Goal: Transaction & Acquisition: Purchase product/service

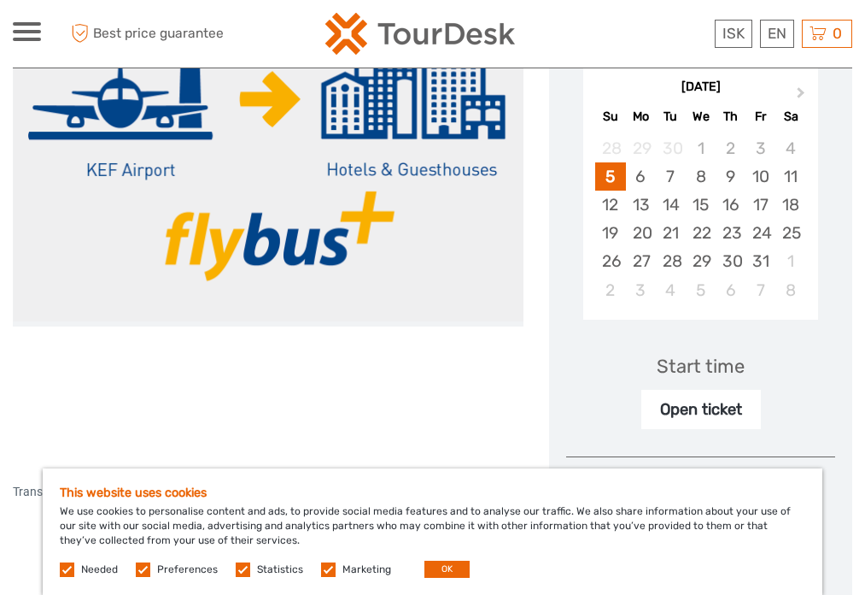
scroll to position [309, 0]
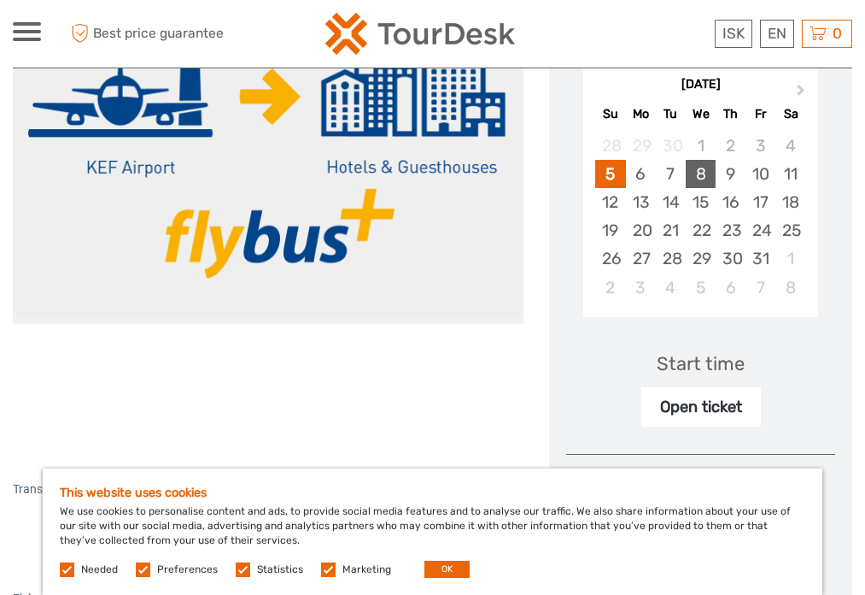
click at [703, 178] on div "8" at bounding box center [701, 174] width 30 height 28
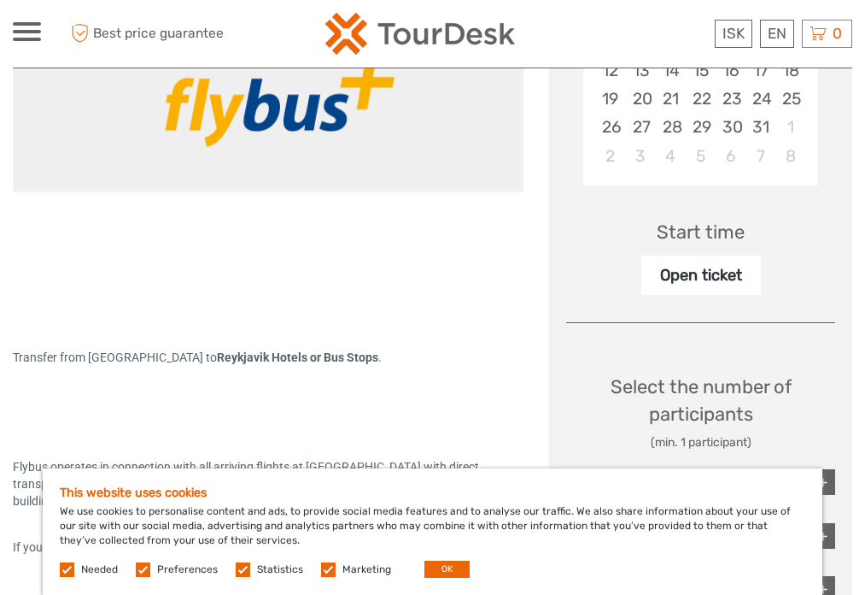
scroll to position [448, 0]
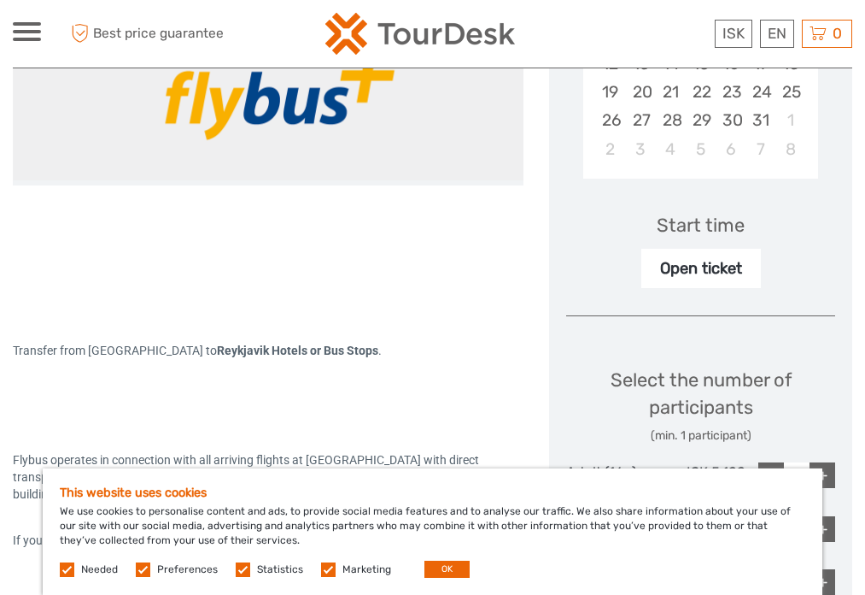
click at [699, 267] on div "Open ticket" at bounding box center [701, 268] width 120 height 39
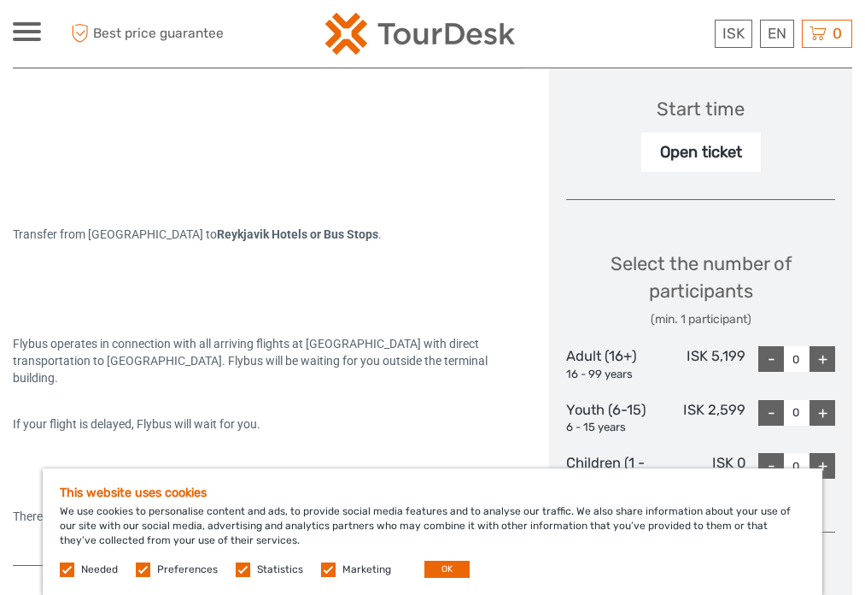
scroll to position [588, 0]
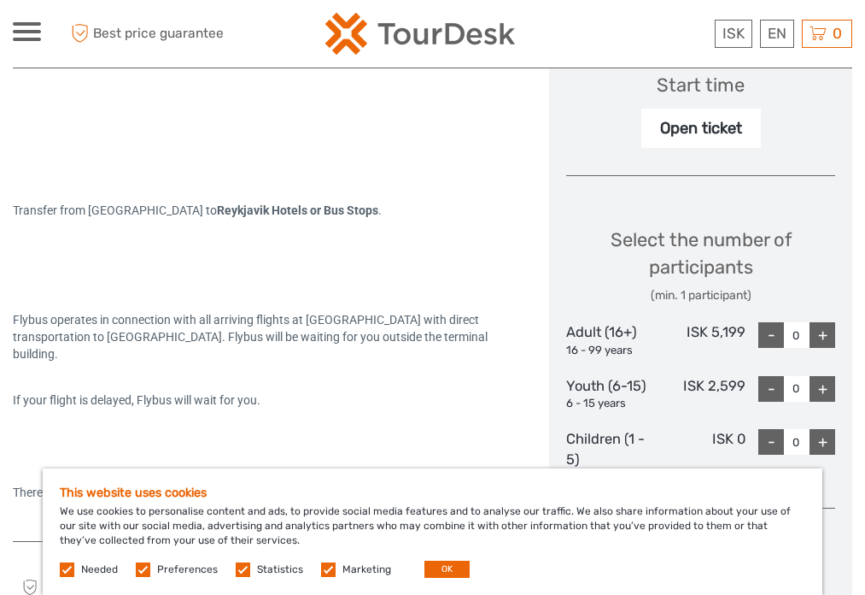
click at [819, 340] on div "+" at bounding box center [823, 335] width 26 height 26
type input "1"
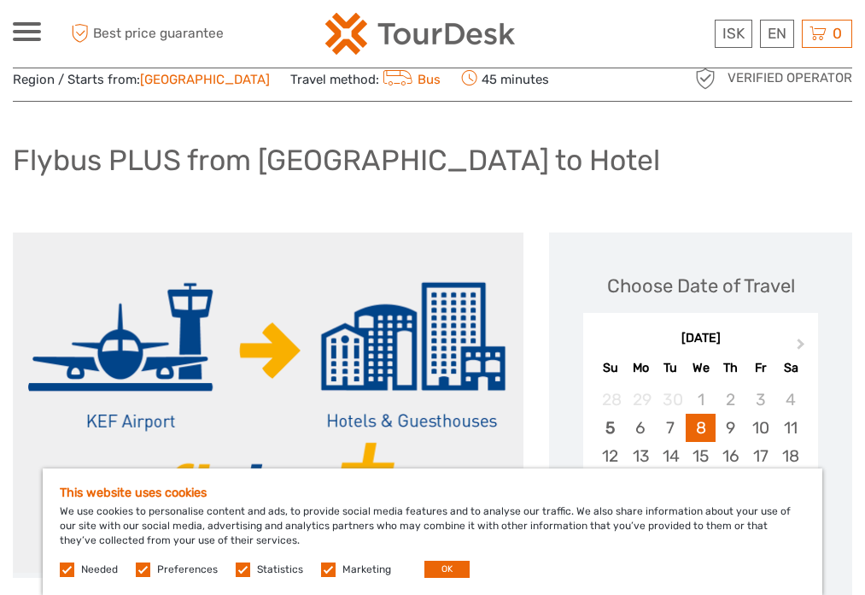
scroll to position [0, 0]
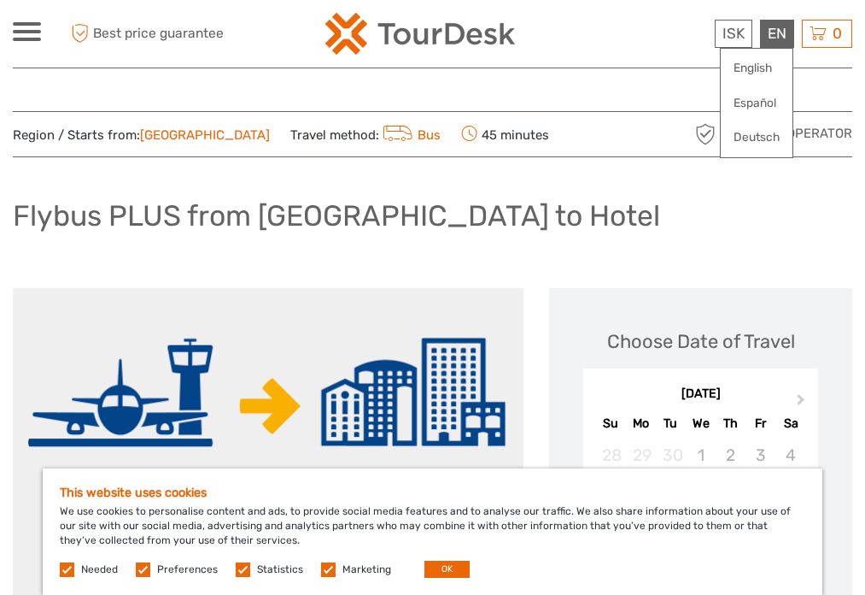
click at [767, 38] on div "EN English Español Deutsch" at bounding box center [777, 34] width 34 height 28
click at [753, 68] on link "English" at bounding box center [757, 68] width 72 height 31
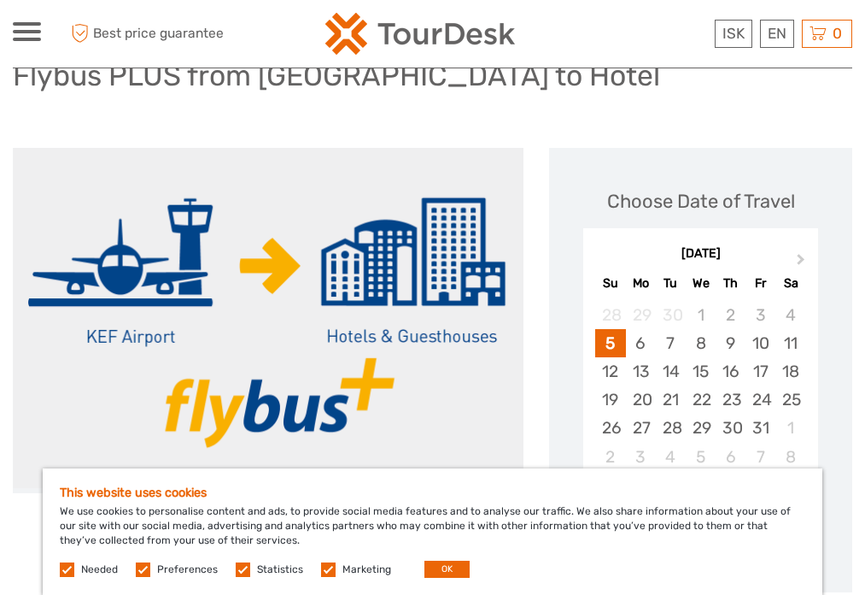
scroll to position [151, 0]
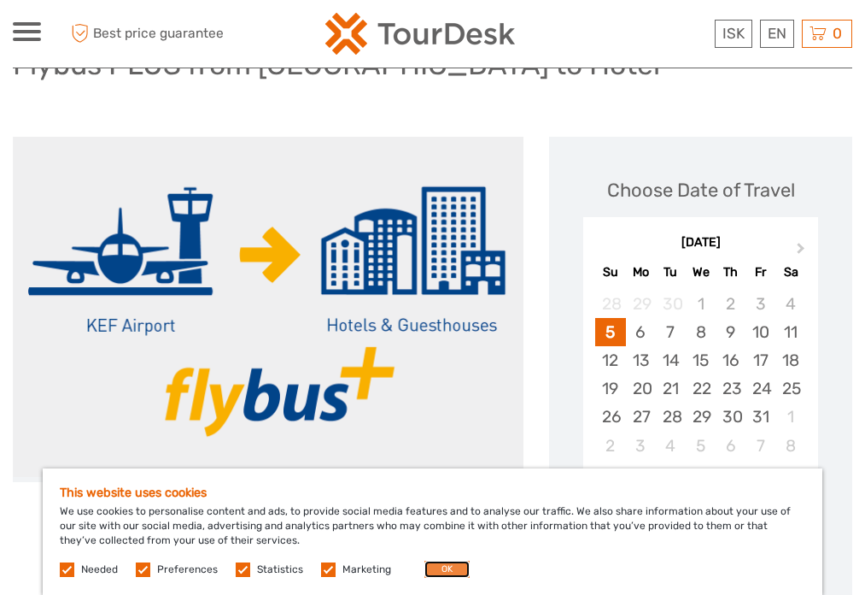
click at [452, 568] on button "OK" at bounding box center [447, 568] width 45 height 17
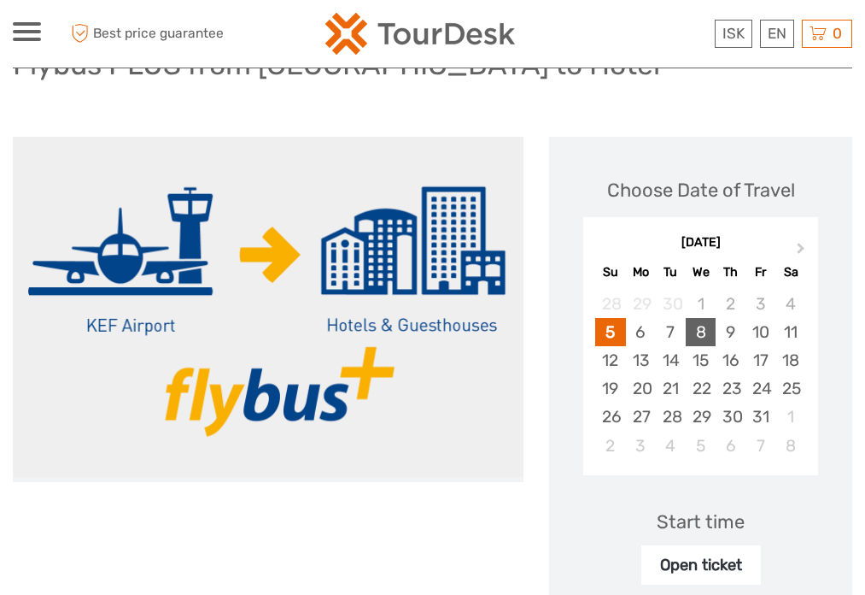
click at [705, 332] on div "8" at bounding box center [701, 332] width 30 height 28
click at [691, 522] on div "Start time" at bounding box center [701, 521] width 88 height 26
click at [691, 550] on div "Open ticket" at bounding box center [701, 564] width 120 height 39
click at [690, 568] on div "Open ticket" at bounding box center [701, 564] width 120 height 39
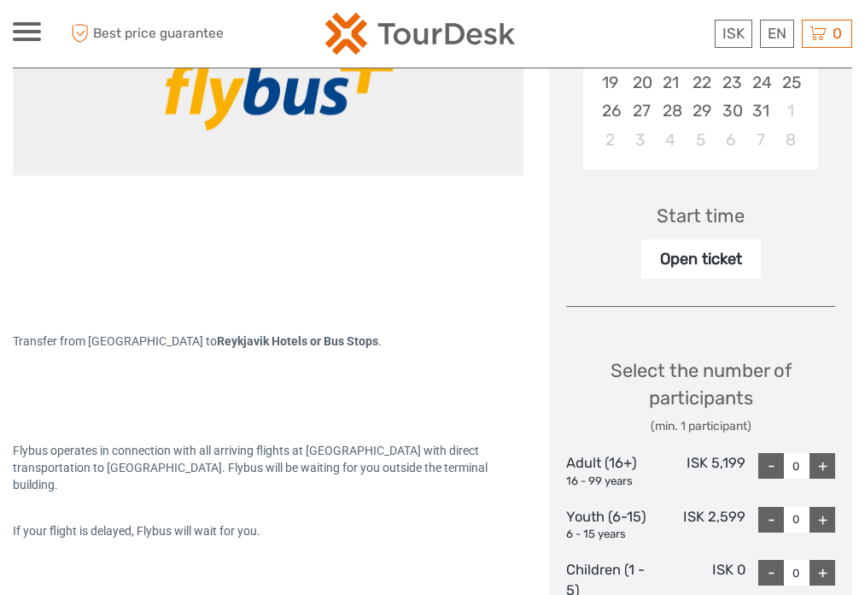
scroll to position [464, 0]
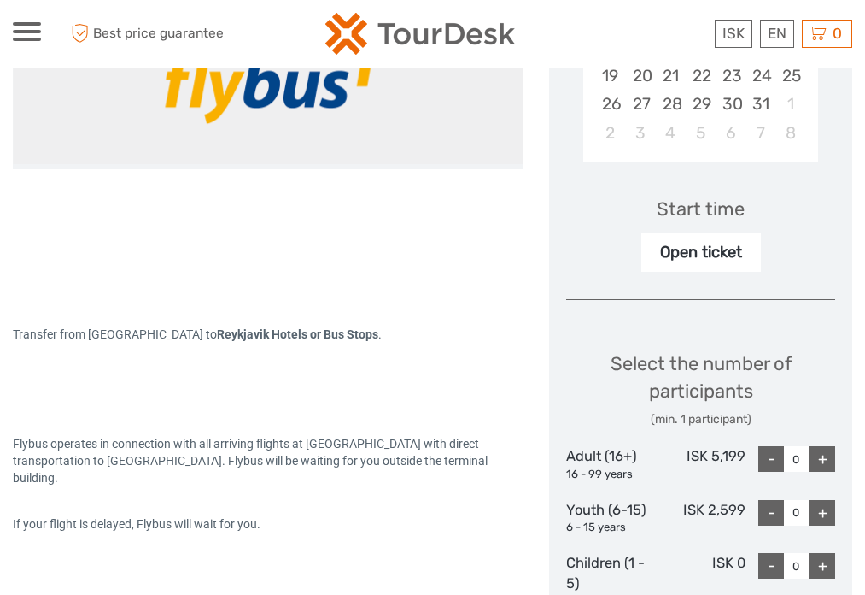
click at [829, 458] on div "+" at bounding box center [823, 459] width 26 height 26
type input "1"
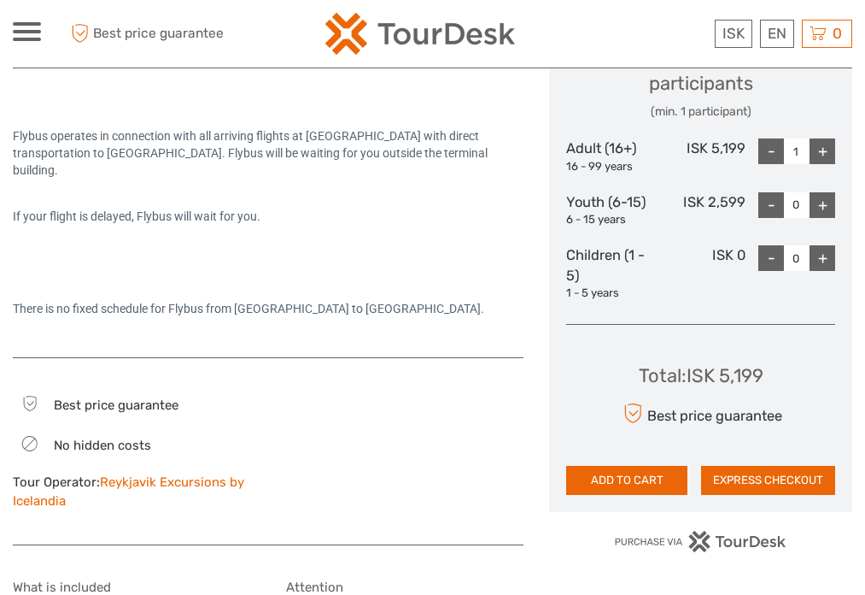
scroll to position [776, 0]
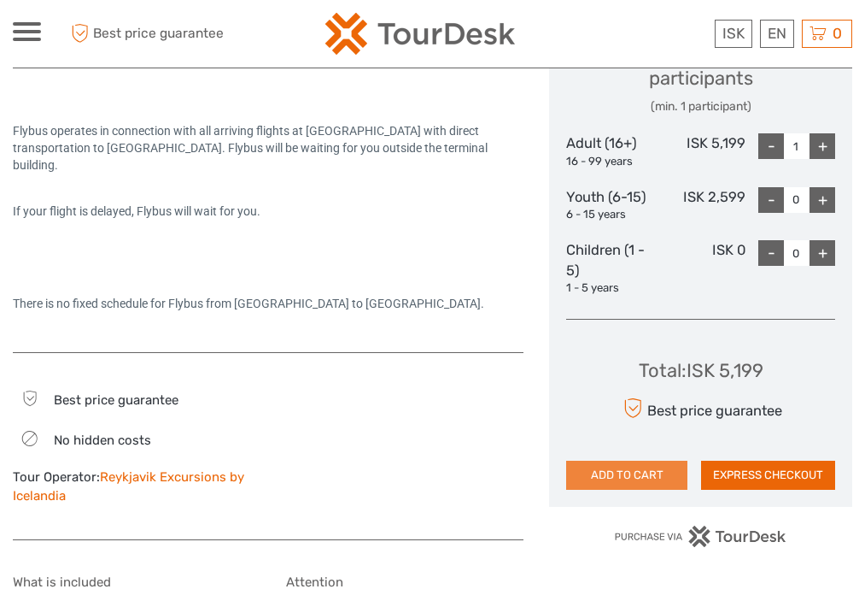
click at [629, 479] on button "ADD TO CART" at bounding box center [626, 474] width 121 height 29
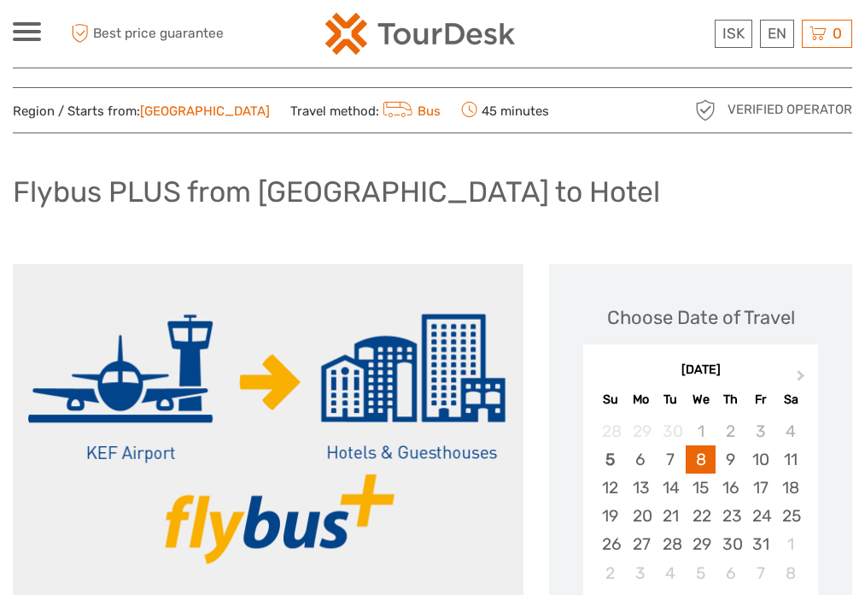
scroll to position [0, 0]
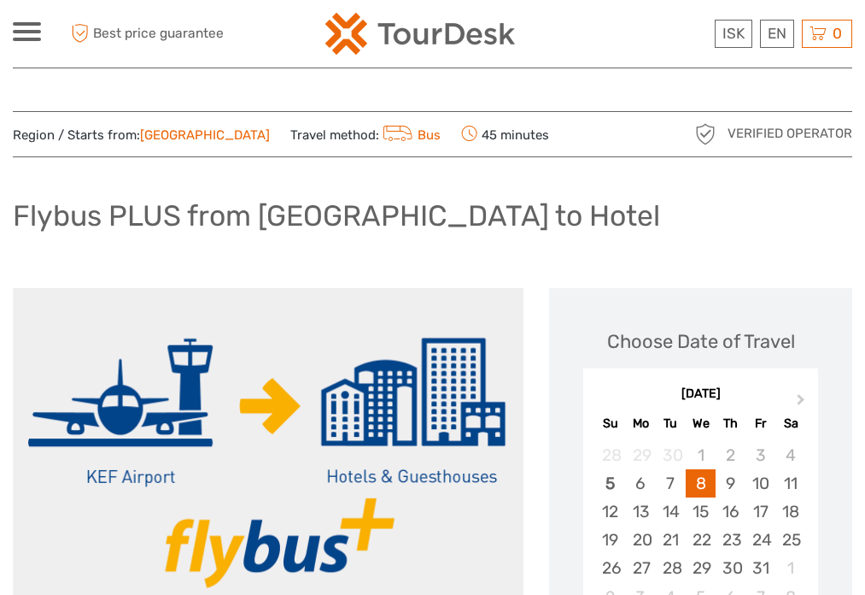
click at [383, 134] on icon at bounding box center [398, 134] width 31 height 24
click at [93, 139] on span "Region / Starts from: Capital Region" at bounding box center [141, 135] width 257 height 18
click at [199, 138] on link "Capital Region" at bounding box center [205, 134] width 130 height 15
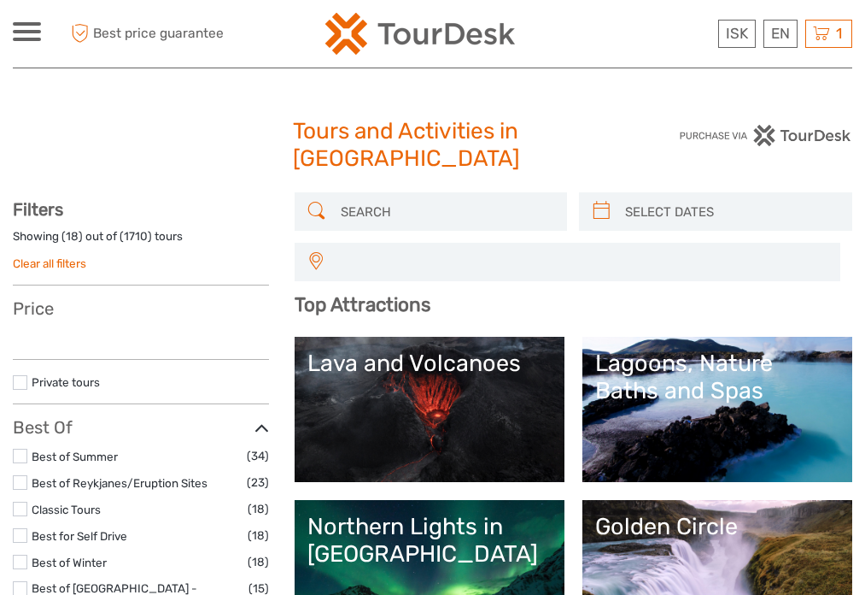
select select
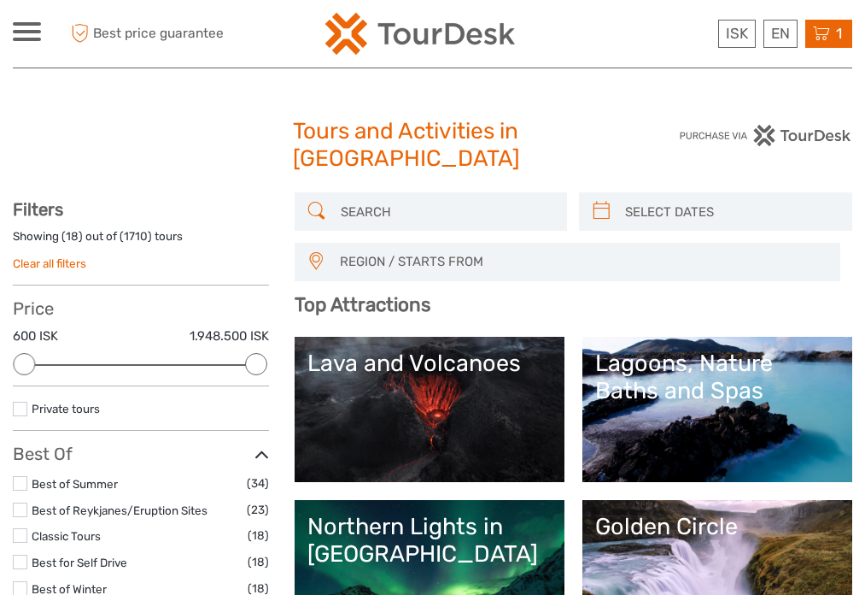
click at [824, 35] on icon at bounding box center [821, 33] width 17 height 21
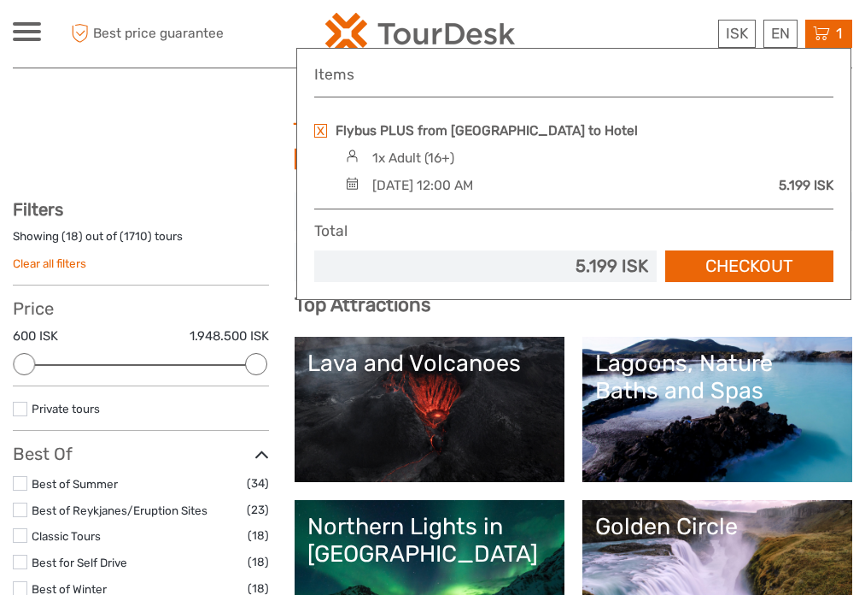
click at [828, 29] on icon at bounding box center [821, 33] width 17 height 21
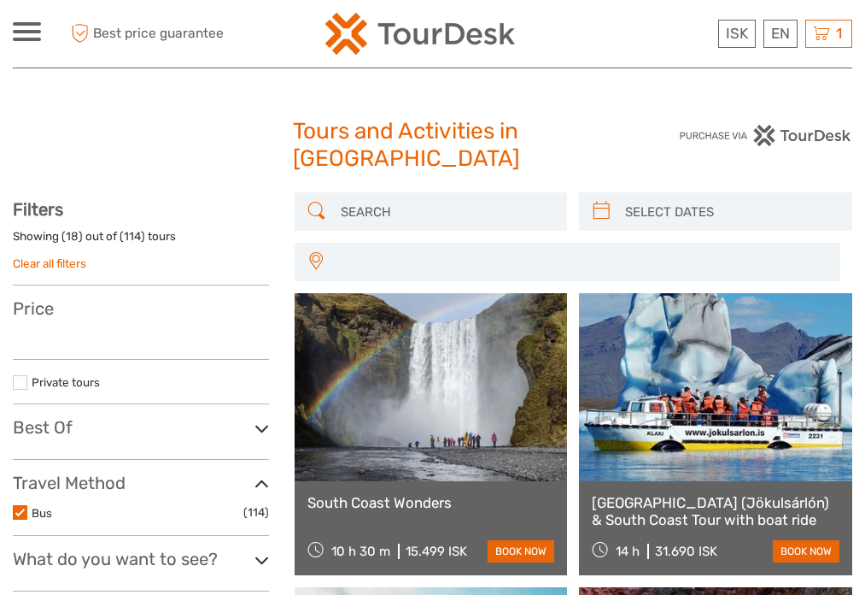
select select
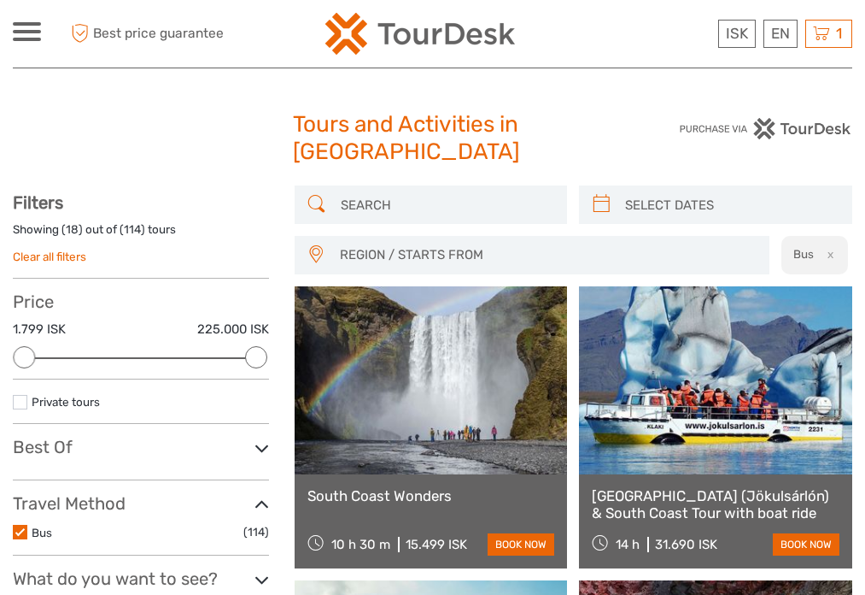
scroll to position [8, 0]
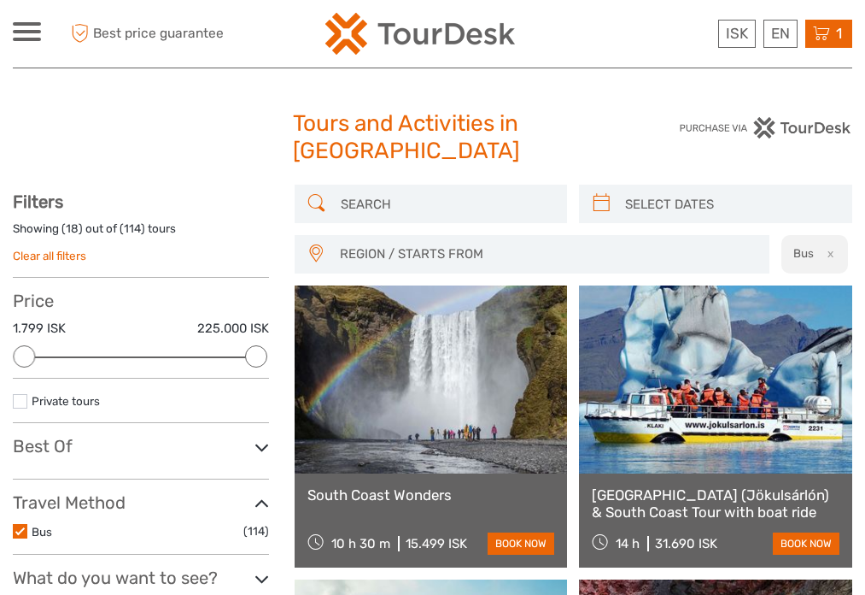
click at [830, 35] on div "1 Items Flybus PLUS from Keflavik Airport to Hotel 1x Adult (16+) Wednesday, 08…" at bounding box center [828, 34] width 47 height 28
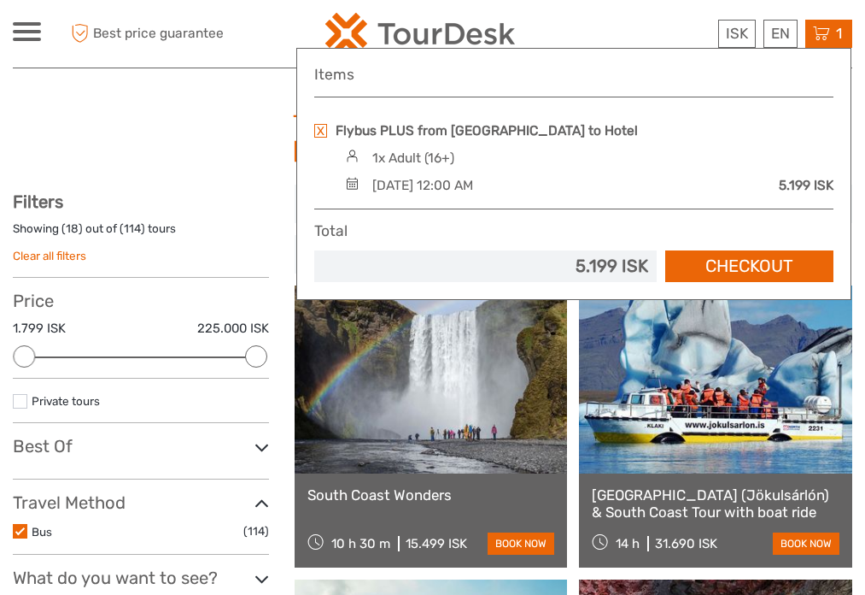
click at [326, 132] on link at bounding box center [320, 131] width 13 height 14
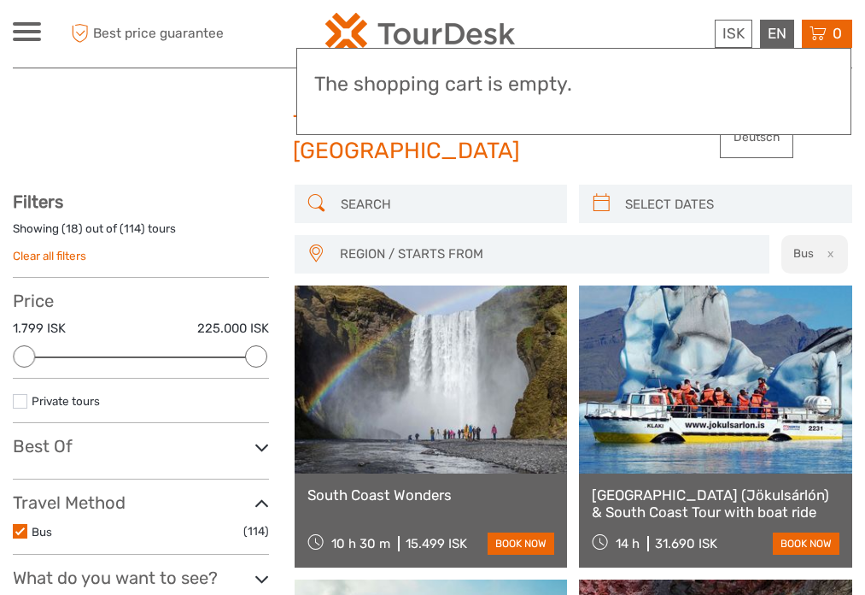
click at [782, 35] on div "EN English Español Deutsch" at bounding box center [777, 34] width 34 height 28
click at [609, 150] on div "Tours and Activities in Iceland Tours and Activities in Iceland" at bounding box center [433, 143] width 840 height 81
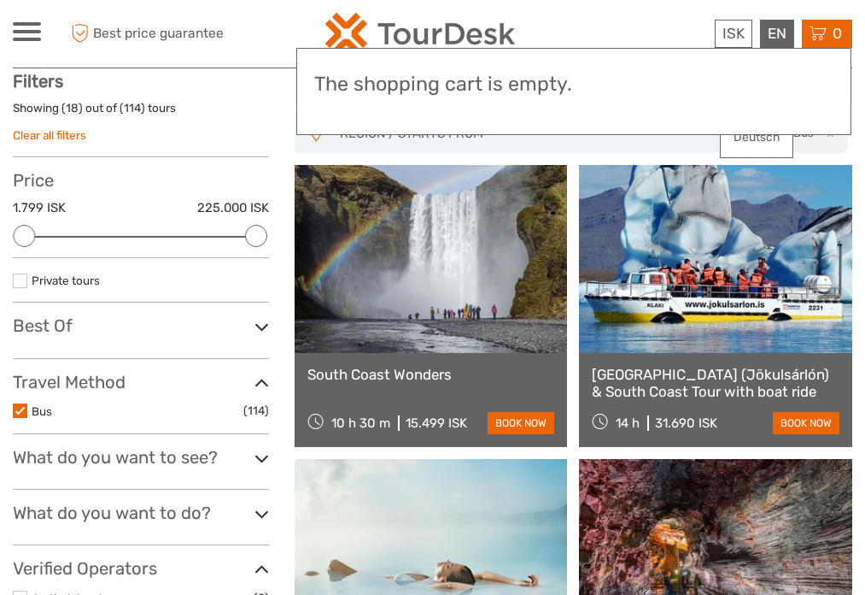
scroll to position [136, 0]
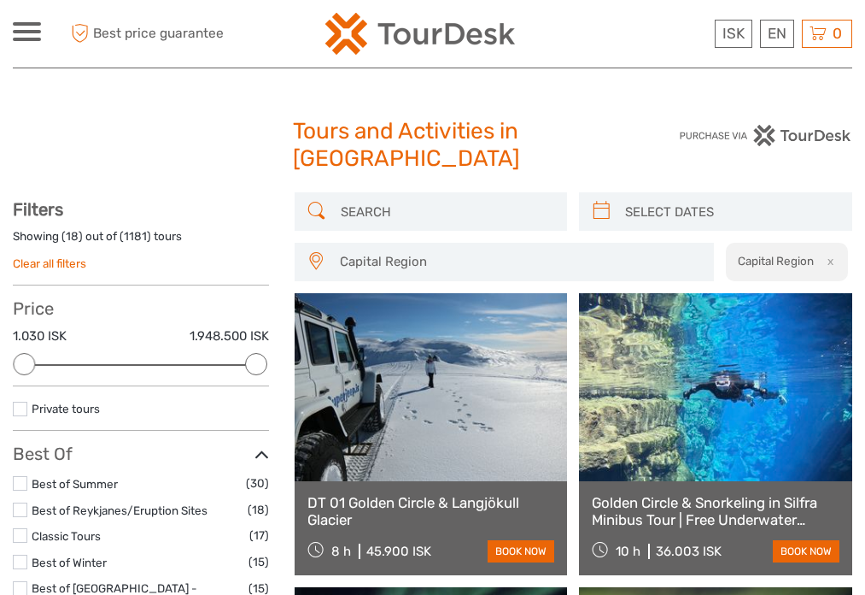
scroll to position [20, 0]
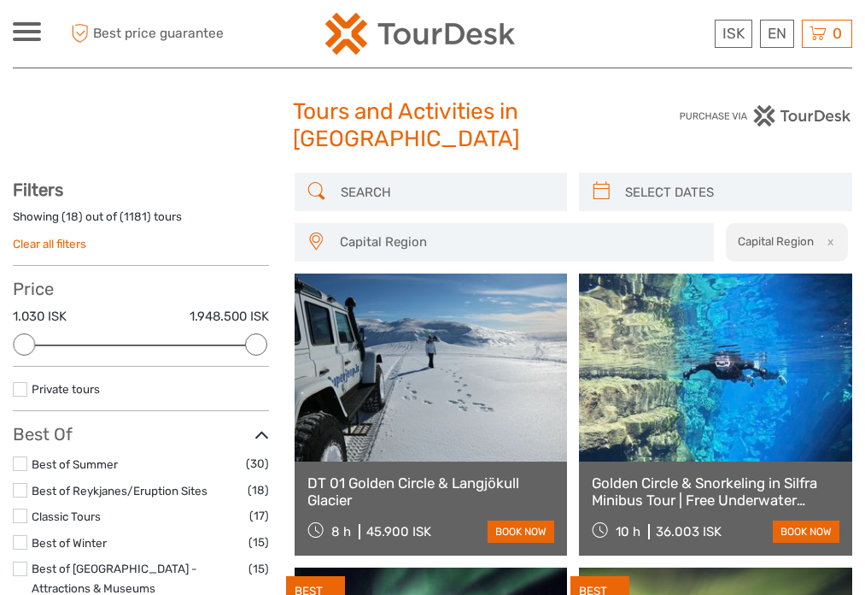
click at [373, 197] on input "search" at bounding box center [447, 192] width 226 height 30
click at [318, 190] on icon at bounding box center [317, 191] width 18 height 27
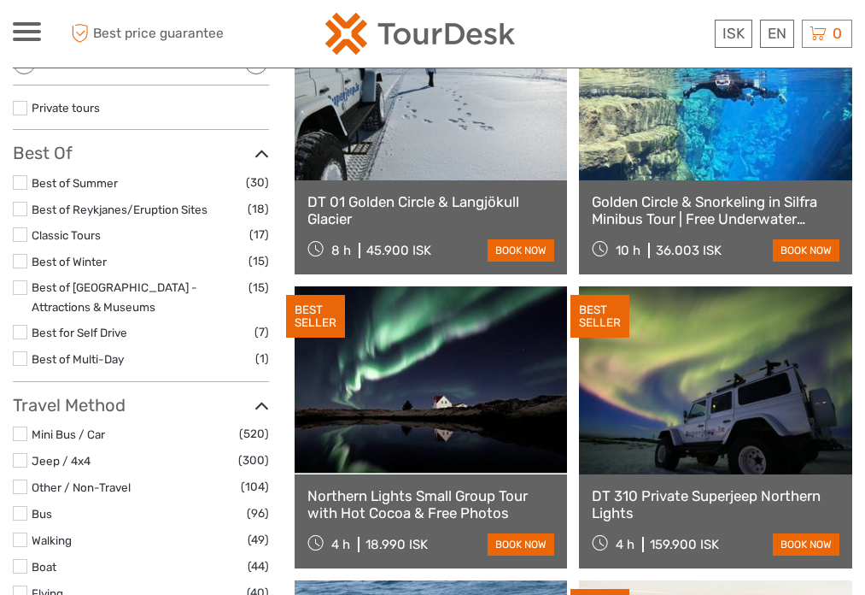
scroll to position [0, 0]
